Goal: Information Seeking & Learning: Check status

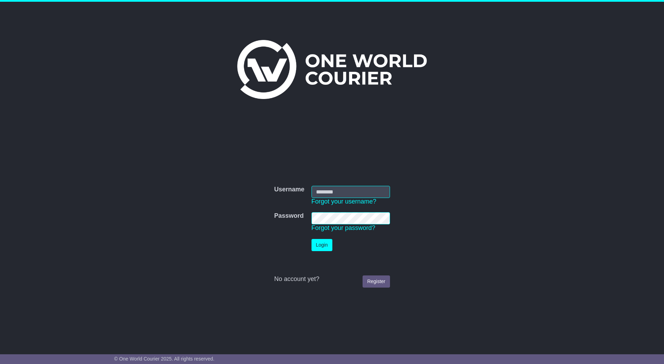
type input "*********"
click at [322, 249] on button "Login" at bounding box center [322, 245] width 21 height 12
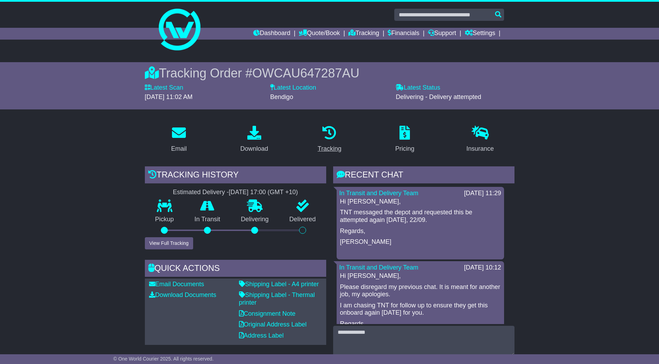
scroll to position [104, 0]
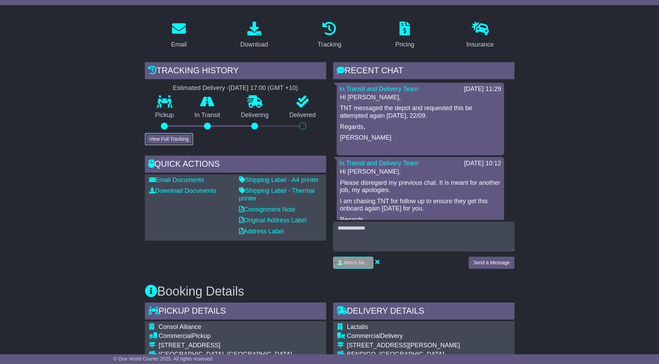
click at [176, 137] on button "View Full Tracking" at bounding box center [169, 139] width 48 height 12
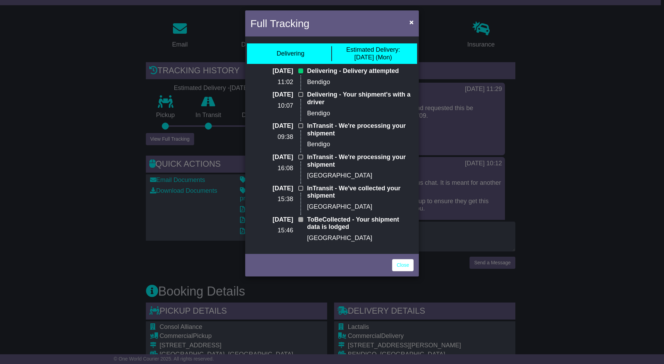
click at [151, 153] on div "Full Tracking × Delivering Estimated Delivery: [DATE] (Mon) [DATE] 11:02 Delive…" at bounding box center [332, 182] width 664 height 364
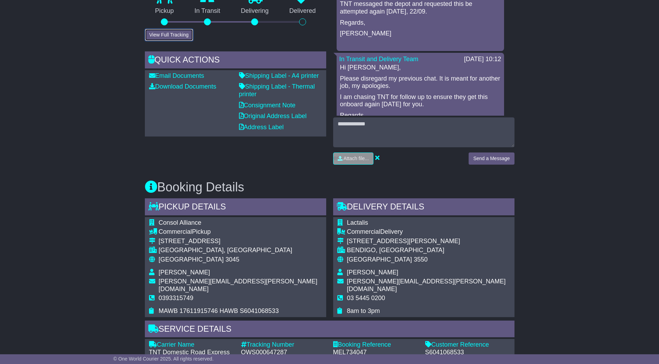
scroll to position [382, 0]
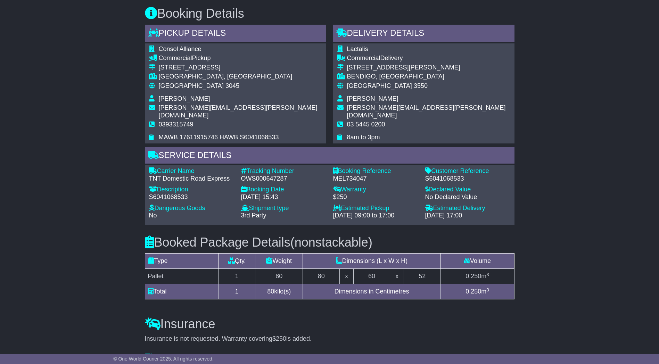
click at [266, 175] on div "OWS000647287" at bounding box center [283, 179] width 85 height 8
copy div "OWS000647287"
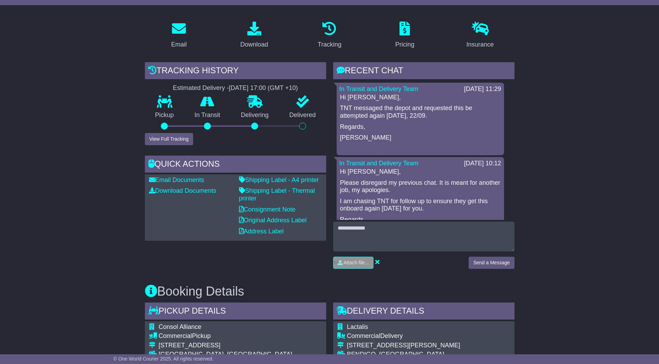
scroll to position [0, 0]
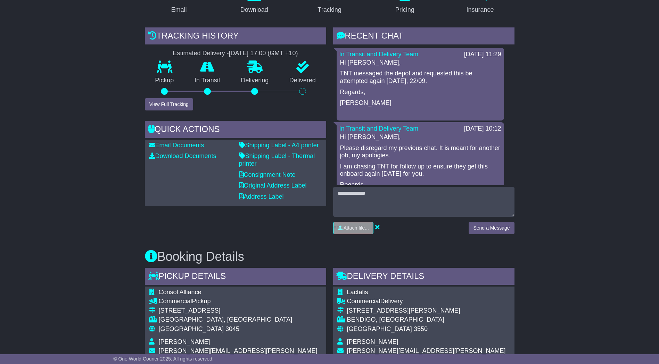
scroll to position [173, 0]
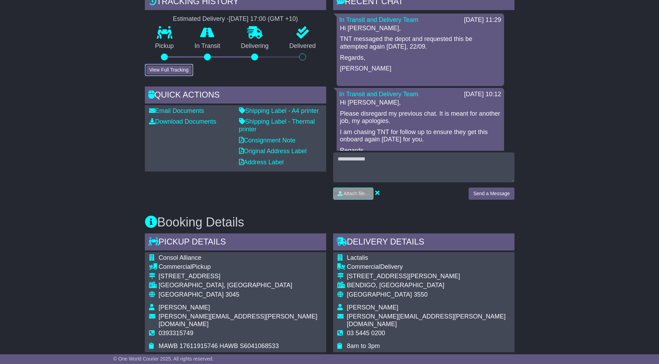
click at [172, 70] on button "View Full Tracking" at bounding box center [169, 70] width 48 height 12
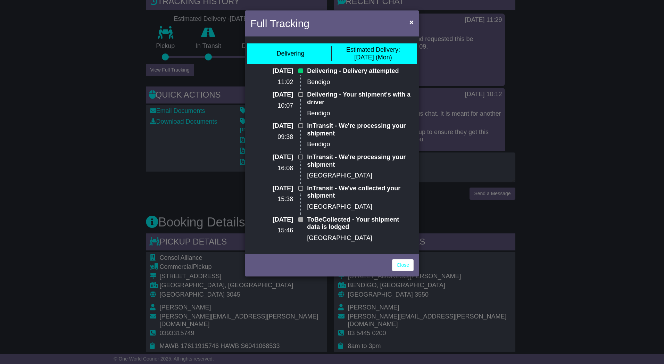
drag, startPoint x: 258, startPoint y: 71, endPoint x: 295, endPoint y: 80, distance: 38.0
click at [295, 80] on div "19 Sep 2025 11:02" at bounding box center [275, 79] width 57 height 24
click at [319, 83] on p "Bendigo" at bounding box center [360, 83] width 107 height 8
drag, startPoint x: 348, startPoint y: 82, endPoint x: 327, endPoint y: 67, distance: 26.1
click at [327, 67] on div "Delivering Estimated Delivery: 22 Sep (Mon) 19 Sep 2025 11:02 Delivering - Deli…" at bounding box center [332, 145] width 174 height 214
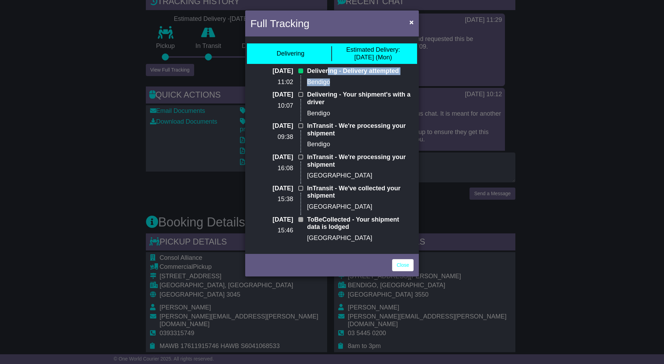
click at [326, 84] on p "Bendigo" at bounding box center [360, 83] width 107 height 8
drag, startPoint x: 331, startPoint y: 82, endPoint x: 306, endPoint y: 69, distance: 28.4
click at [306, 69] on div "Delivering - Delivery attempted Bendigo" at bounding box center [361, 79] width 114 height 24
drag, startPoint x: 306, startPoint y: 69, endPoint x: 326, endPoint y: 102, distance: 38.1
click at [326, 102] on p "Delivering - Your shipment's with a driver" at bounding box center [360, 98] width 107 height 15
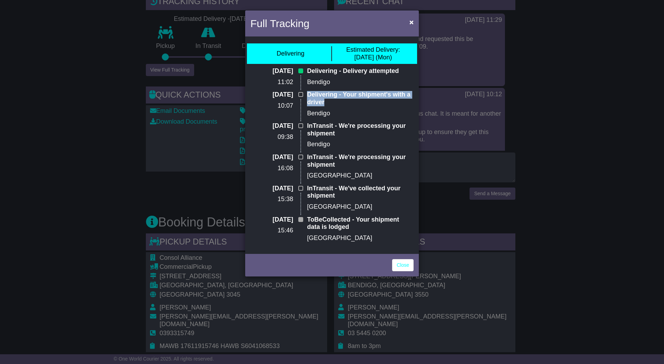
click at [321, 110] on p "Bendigo" at bounding box center [360, 114] width 107 height 8
click at [314, 126] on p "InTransit - We're processing your shipment" at bounding box center [360, 129] width 107 height 15
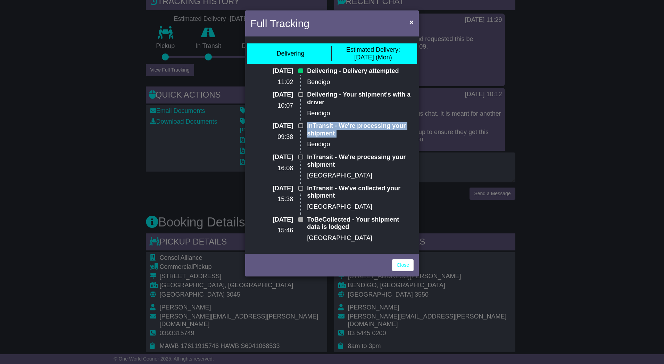
click at [331, 132] on p "InTransit - We're processing your shipment" at bounding box center [360, 129] width 107 height 15
click at [321, 157] on p "InTransit - We're processing your shipment" at bounding box center [360, 161] width 107 height 15
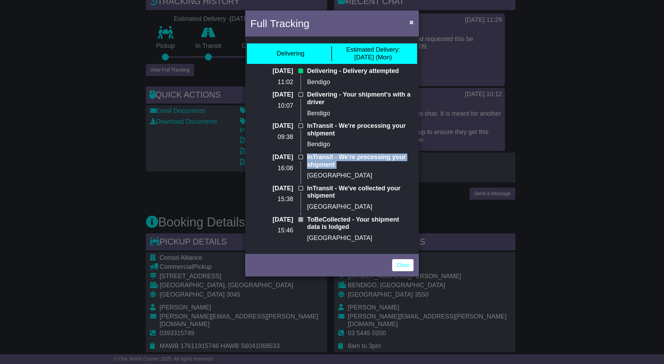
click at [326, 178] on p "[GEOGRAPHIC_DATA]" at bounding box center [360, 176] width 107 height 8
click at [173, 110] on div "Full Tracking × Delivering Estimated Delivery: 22 Sep (Mon) 19 Sep 2025 11:02 D…" at bounding box center [332, 182] width 664 height 364
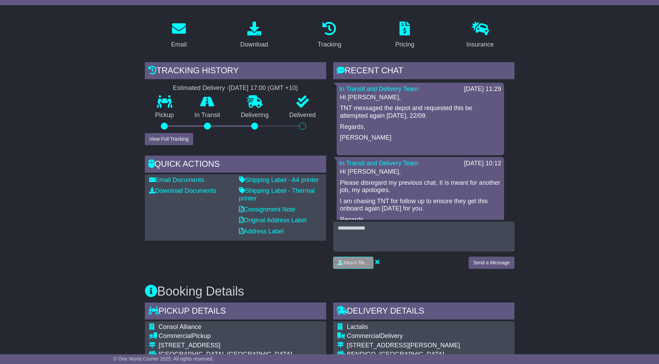
scroll to position [243, 0]
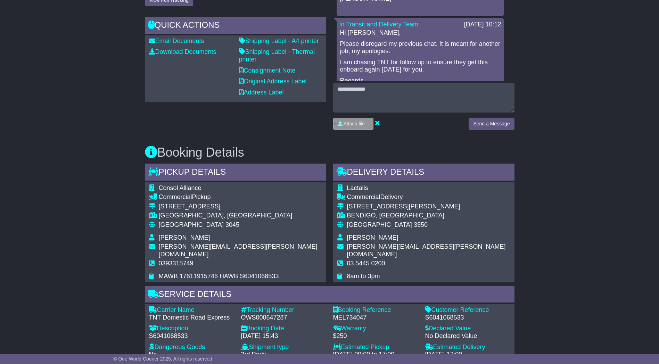
drag, startPoint x: 346, startPoint y: 206, endPoint x: 393, endPoint y: 204, distance: 46.9
click at [393, 204] on tr "[STREET_ADDRESS][PERSON_NAME]" at bounding box center [423, 207] width 173 height 9
